Goal: Check status: Check status

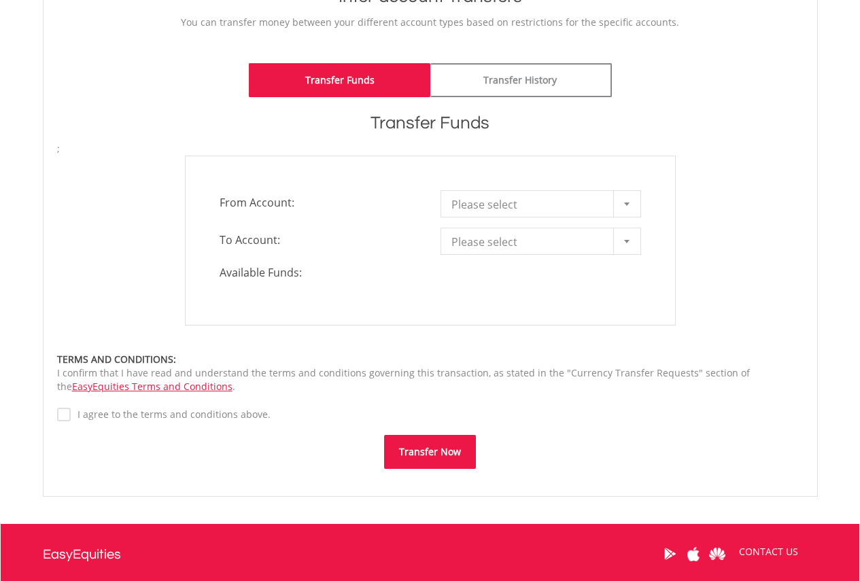
scroll to position [245, 0]
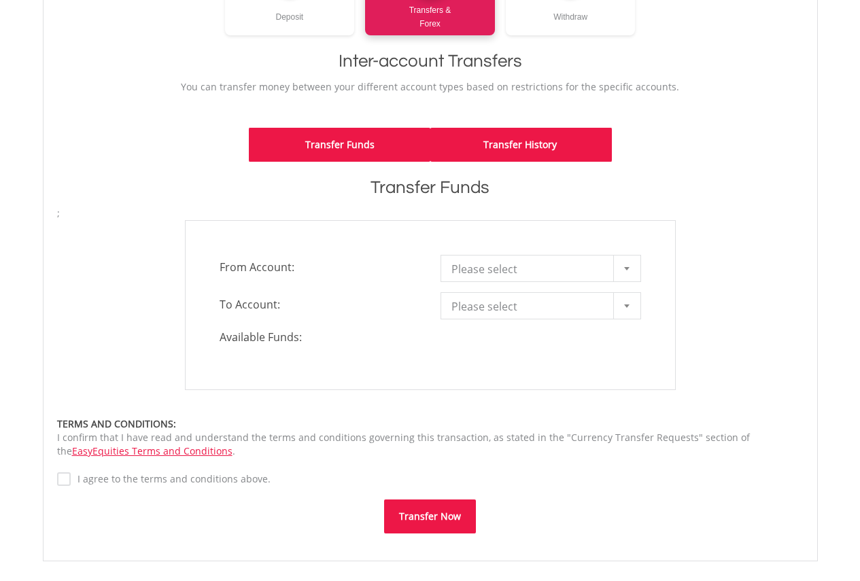
click at [520, 140] on link "Transfer History" at bounding box center [520, 145] width 181 height 34
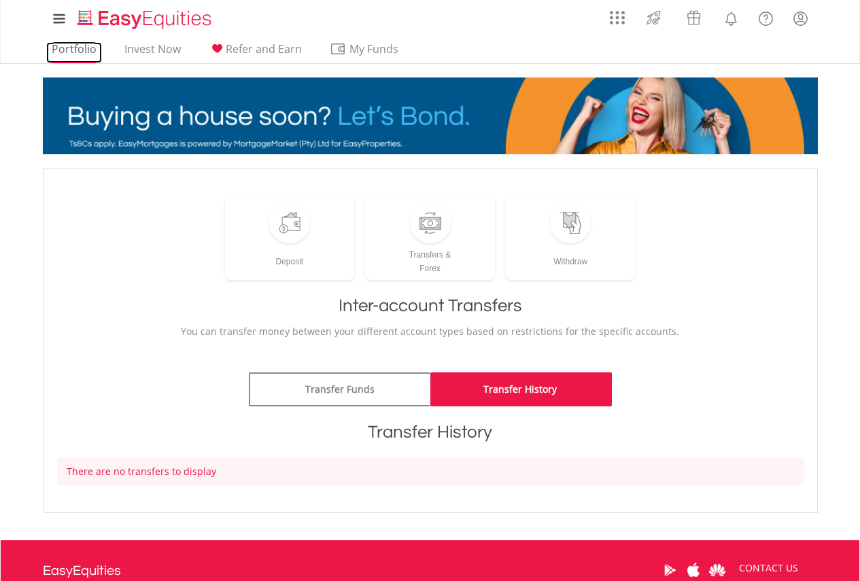
click at [88, 44] on link "Portfolio" at bounding box center [74, 52] width 56 height 21
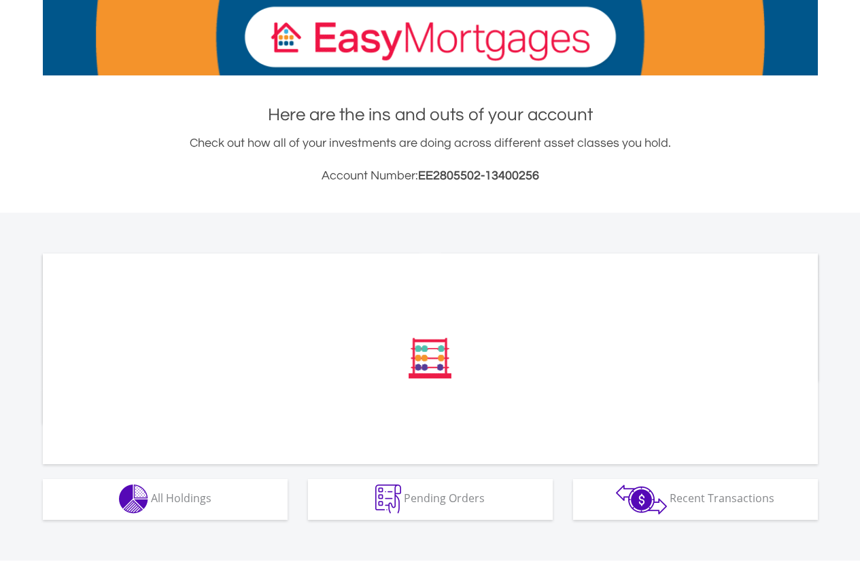
scroll to position [215, 0]
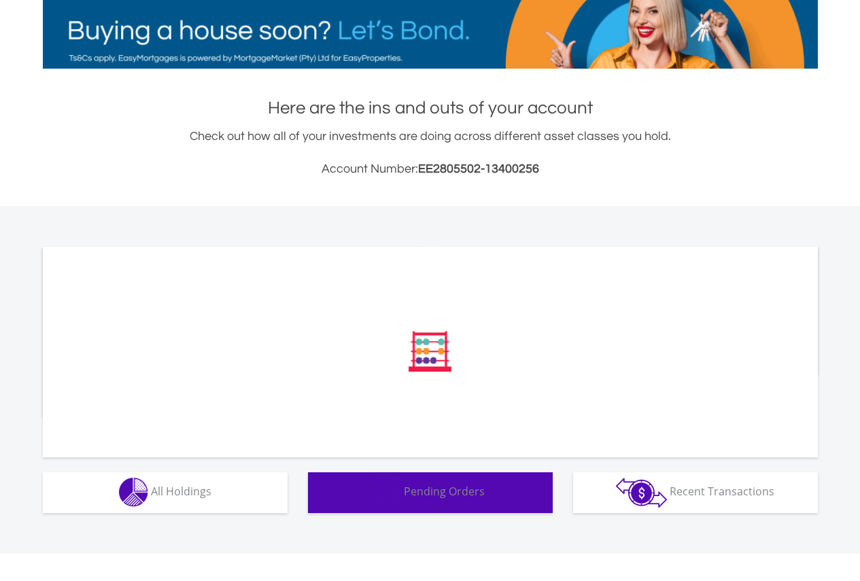
click at [467, 494] on span "Pending Orders" at bounding box center [444, 491] width 81 height 15
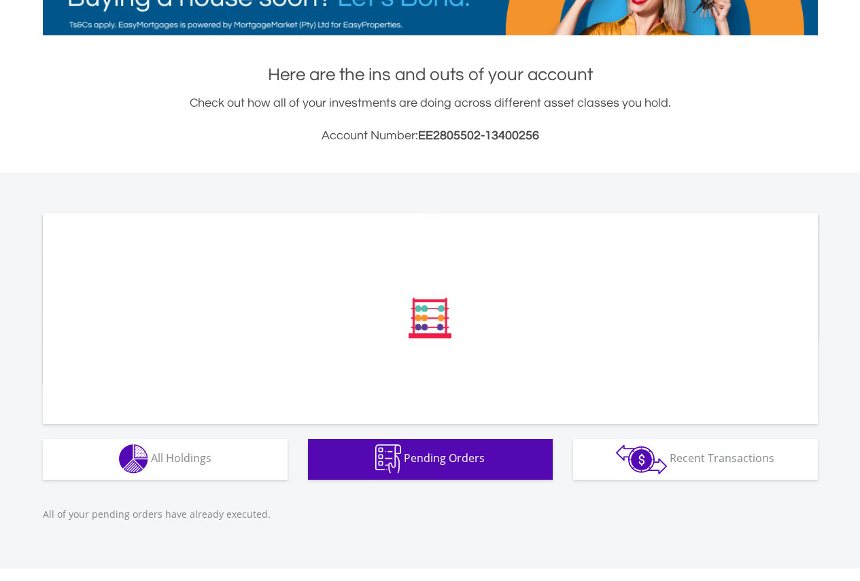
scroll to position [263, 0]
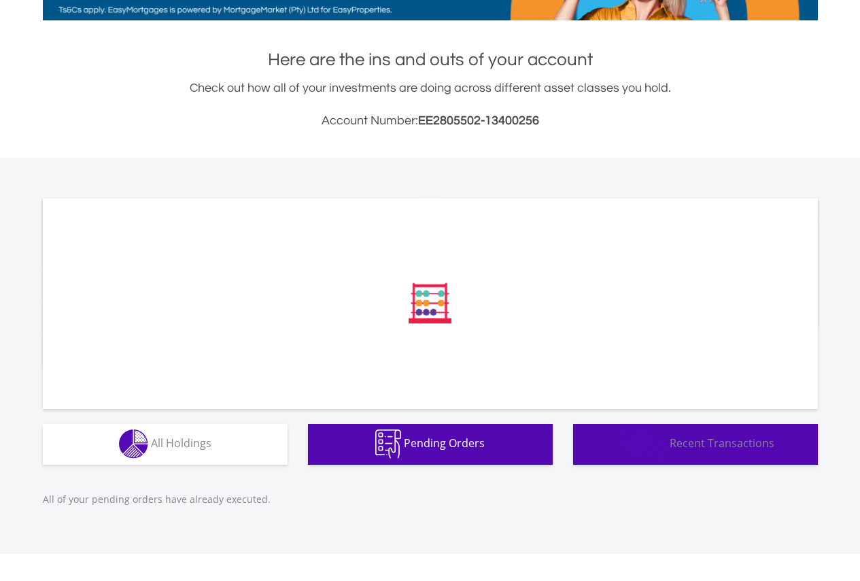
click at [686, 448] on span "Recent Transactions" at bounding box center [721, 443] width 105 height 15
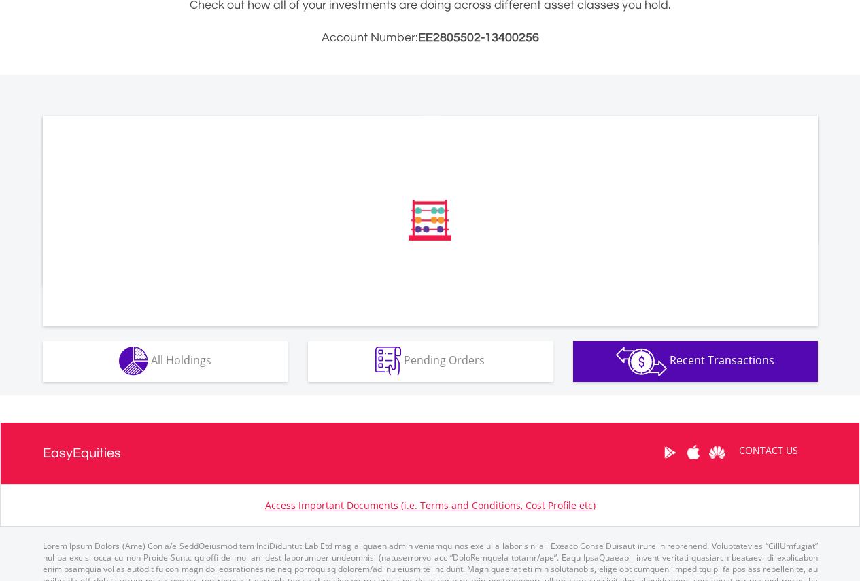
scroll to position [359, 0]
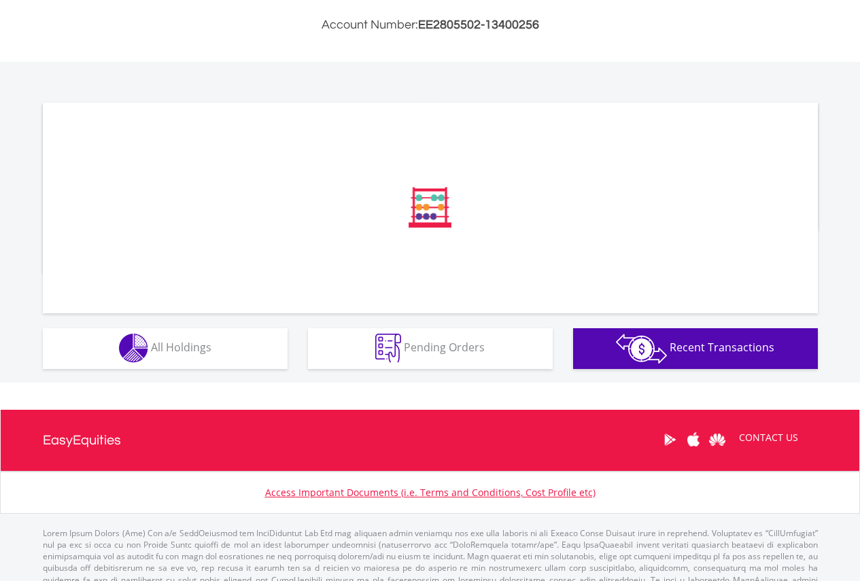
click at [859, 467] on html "My Investments Invest Now New Listings Sell My Recurring Investments Pending Or…" at bounding box center [430, 129] width 860 height 976
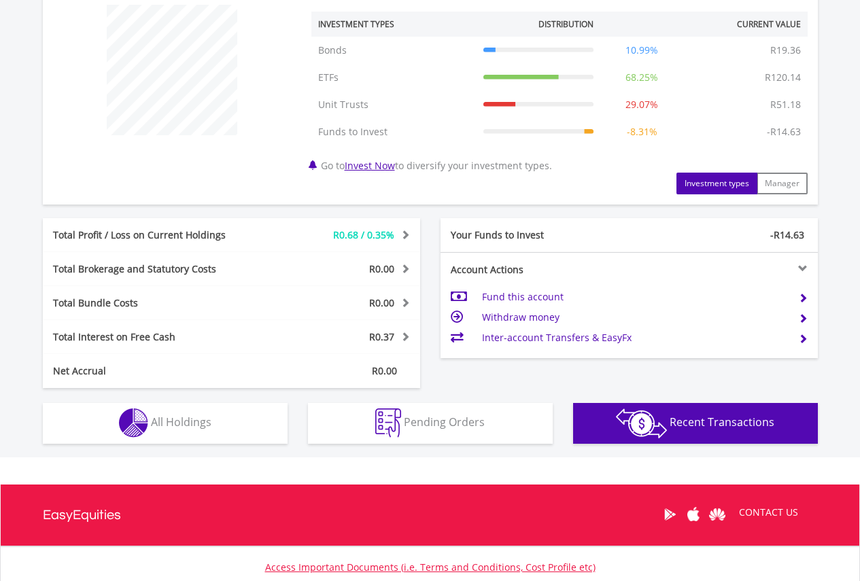
scroll to position [351, 0]
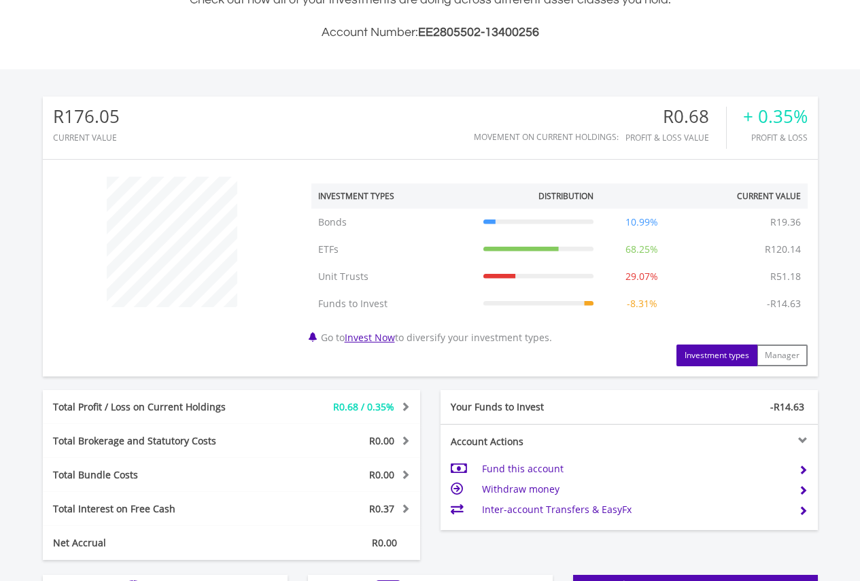
click at [383, 403] on span "R0.68 / 0.35%" at bounding box center [363, 406] width 61 height 13
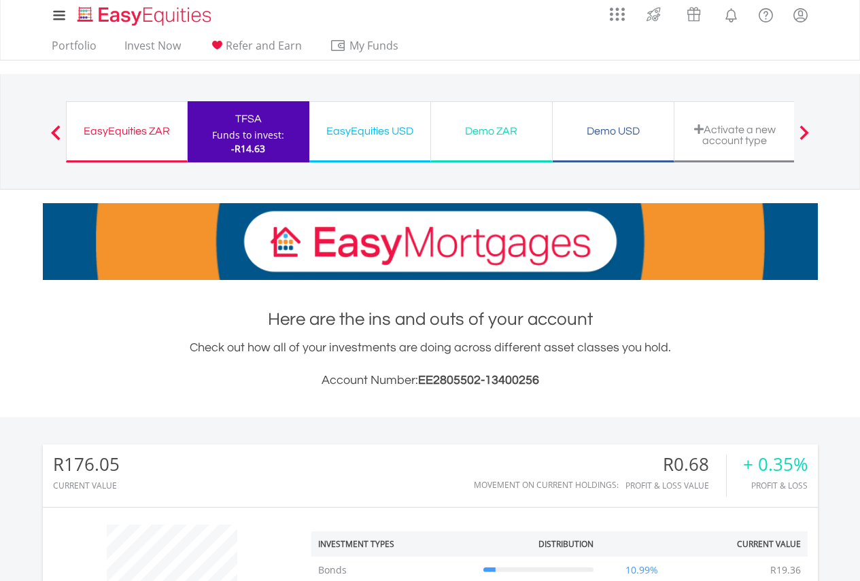
scroll to position [0, 0]
